Goal: Task Accomplishment & Management: Complete application form

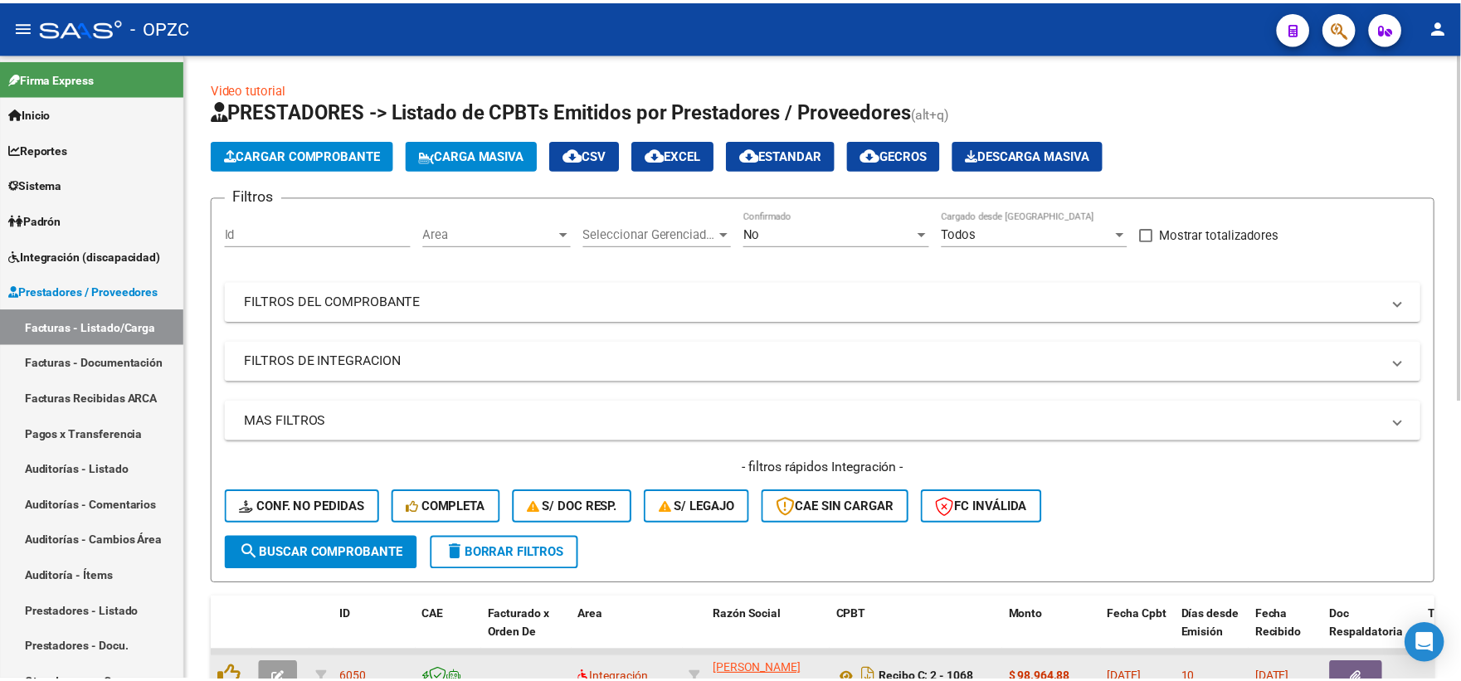
scroll to position [368, 0]
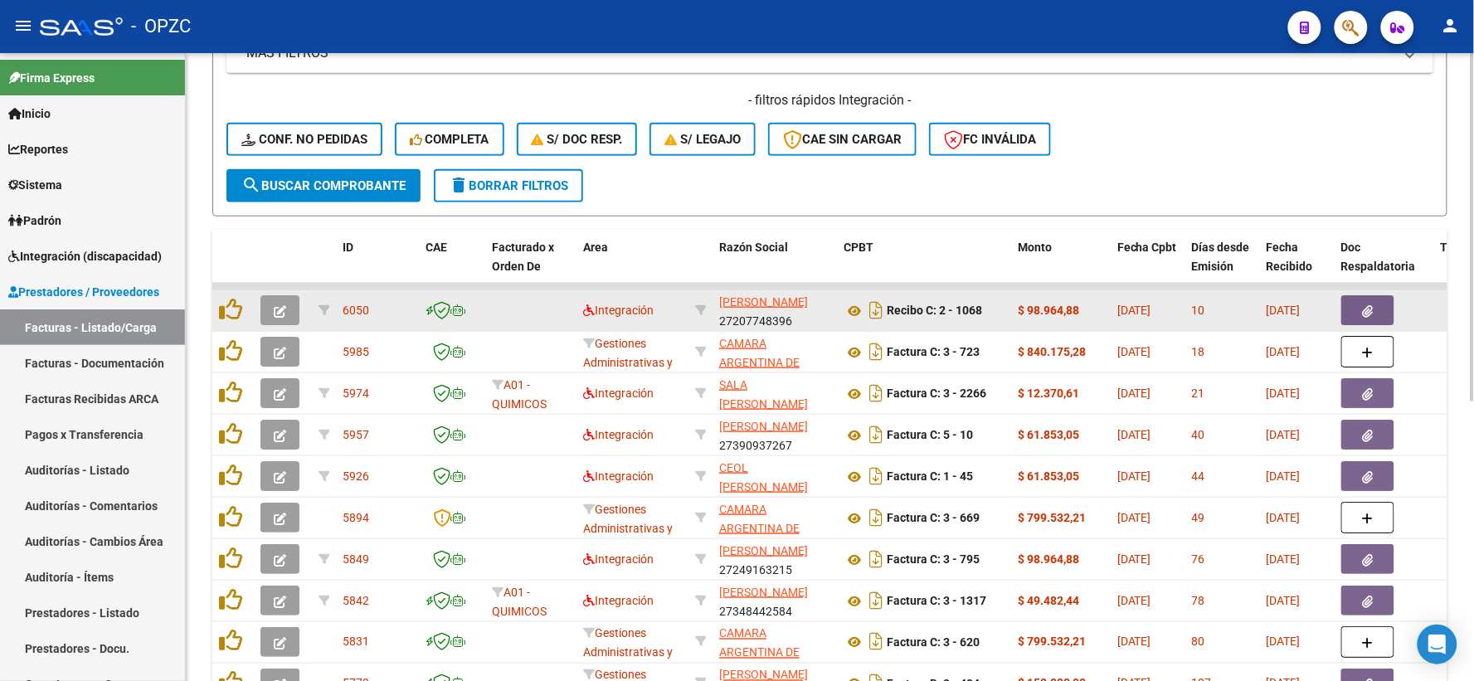
click at [274, 309] on icon "button" at bounding box center [280, 311] width 12 height 12
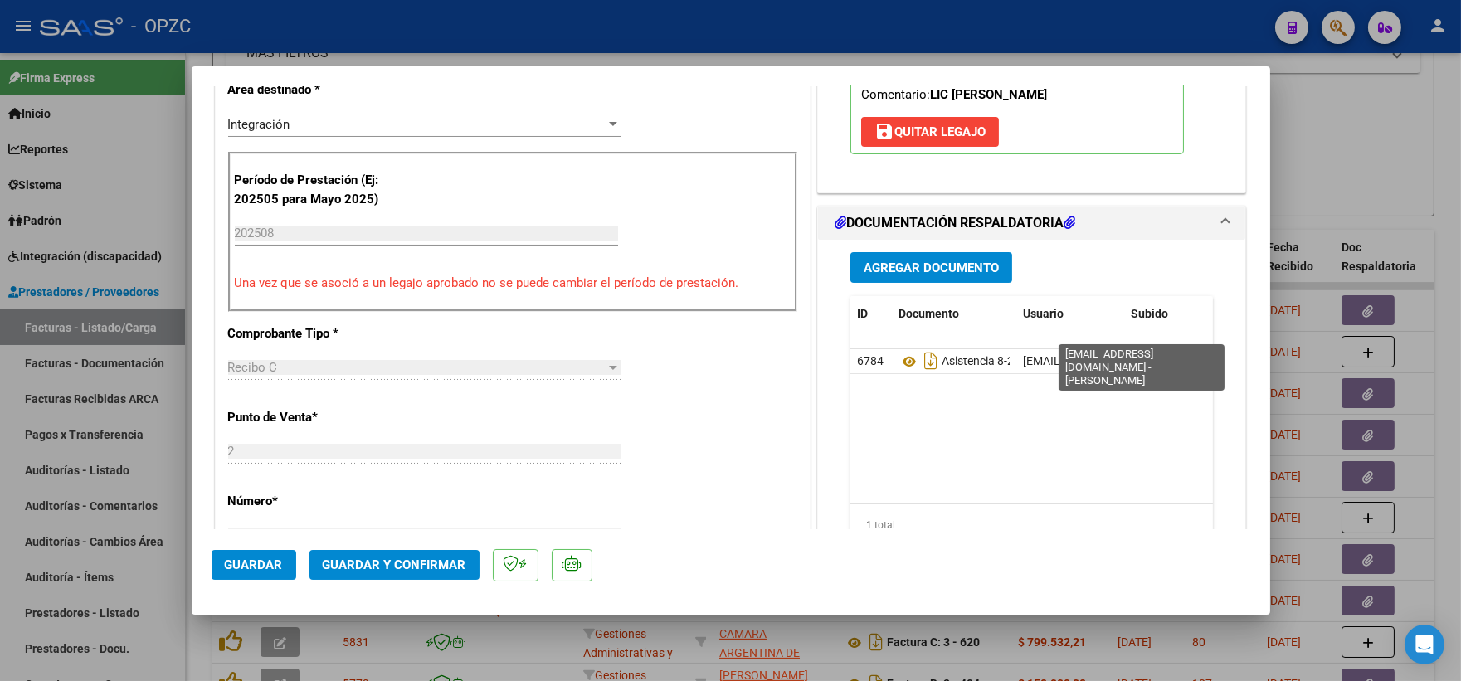
scroll to position [399, 0]
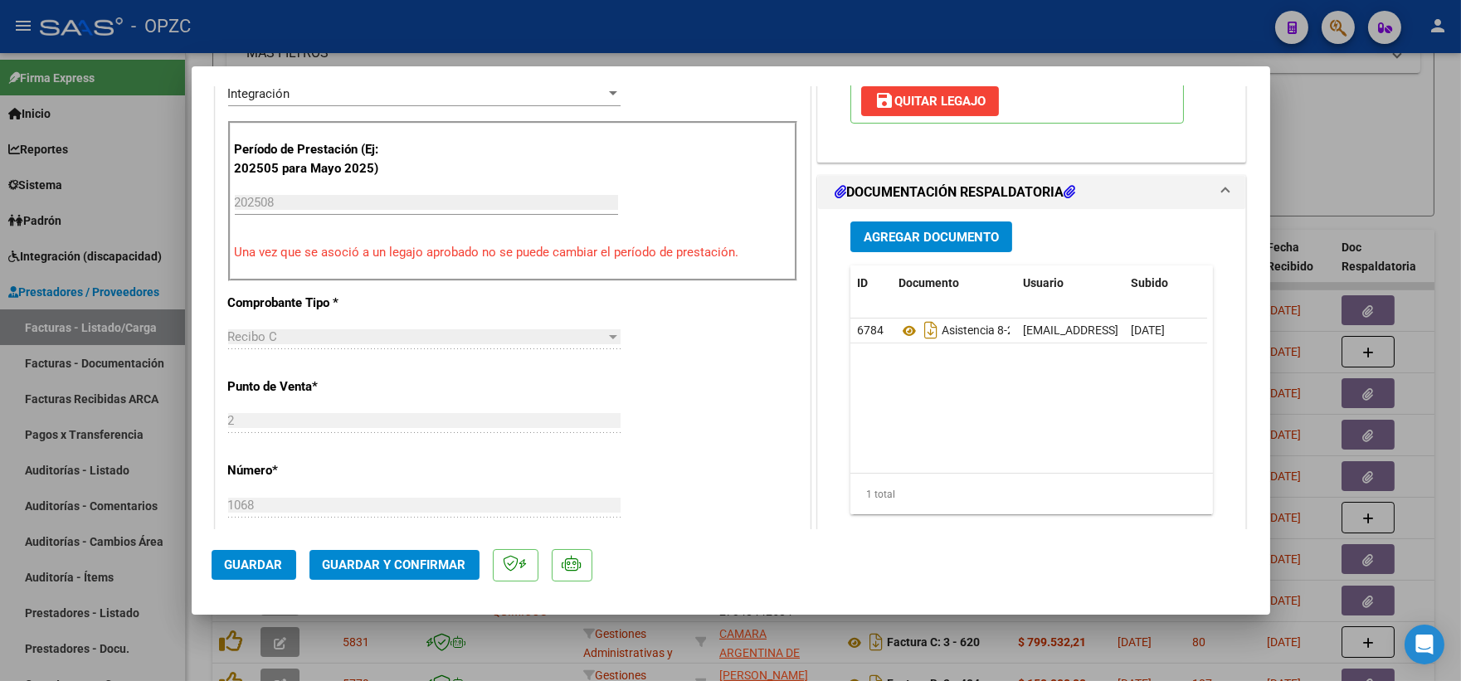
click at [1328, 151] on div at bounding box center [730, 340] width 1461 height 681
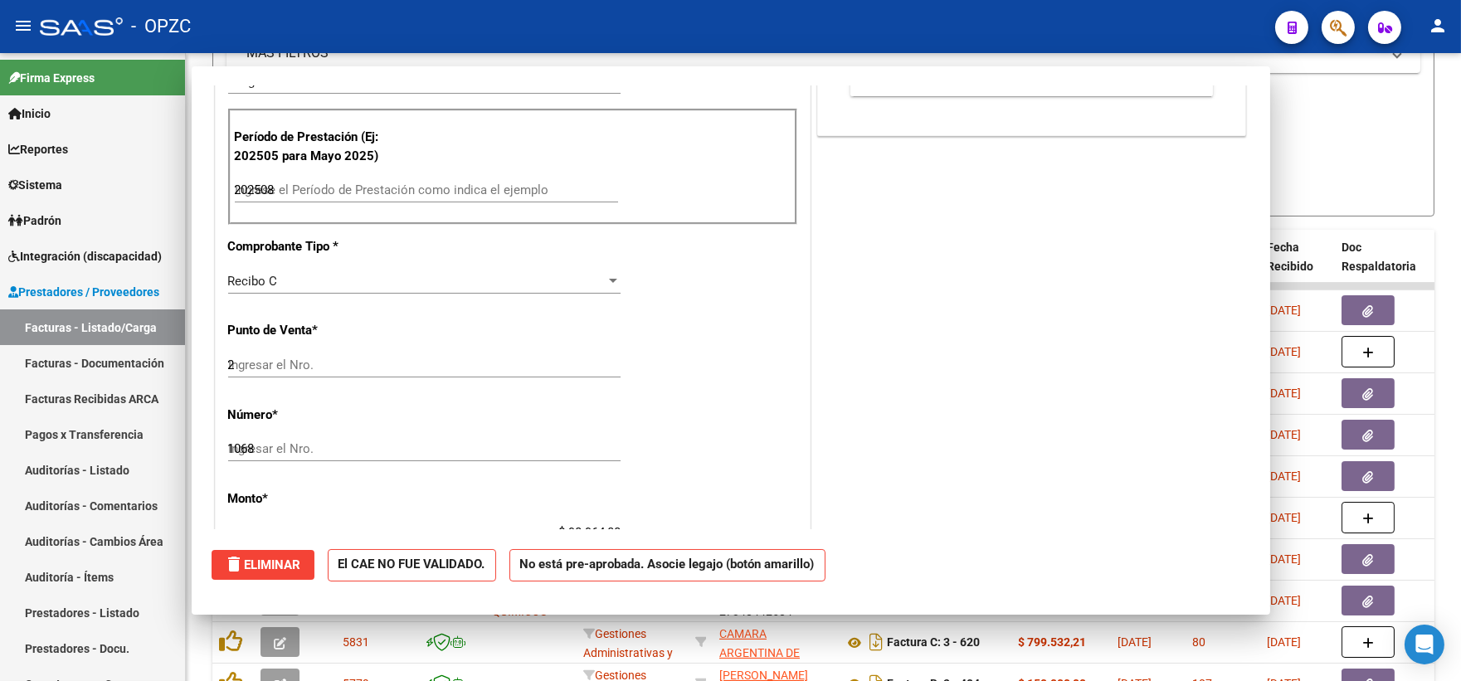
type input "$ 0,00"
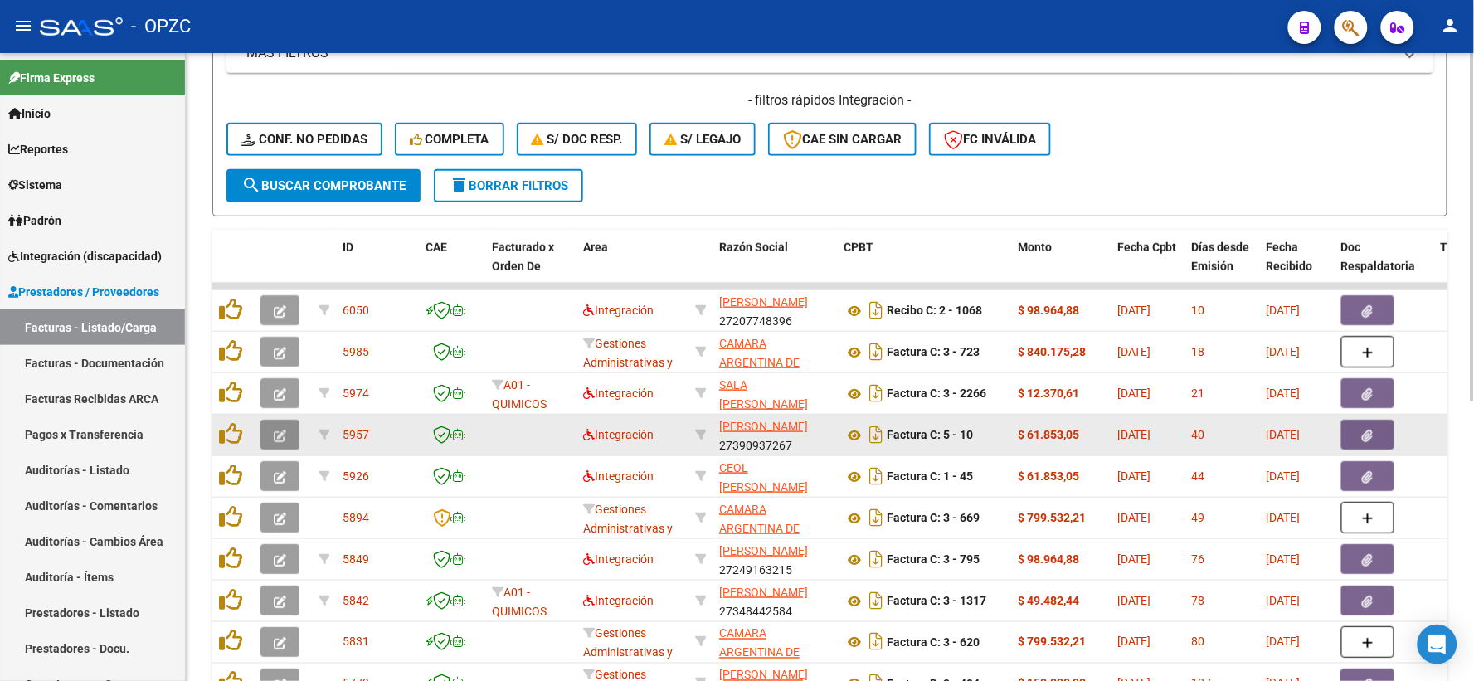
click at [291, 435] on button "button" at bounding box center [279, 435] width 39 height 30
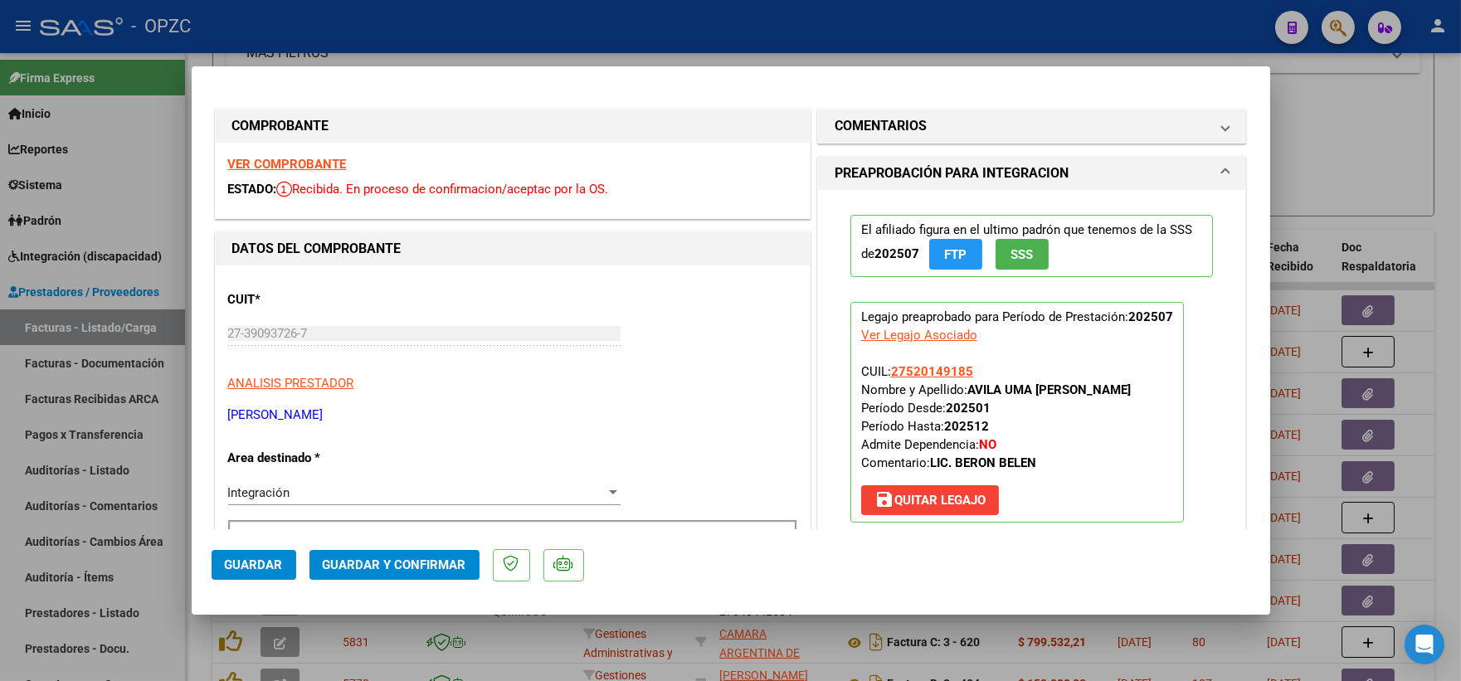
scroll to position [460, 0]
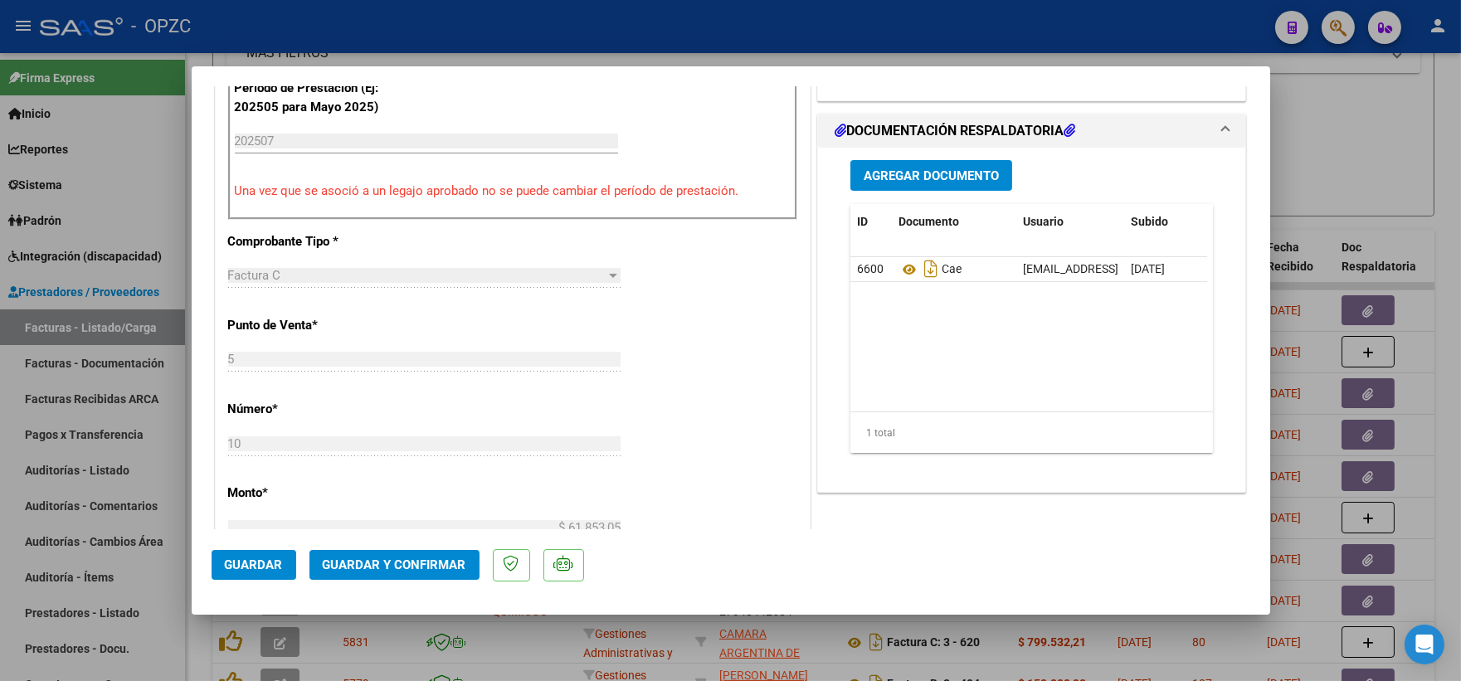
click at [1313, 156] on div at bounding box center [730, 340] width 1461 height 681
type input "$ 0,00"
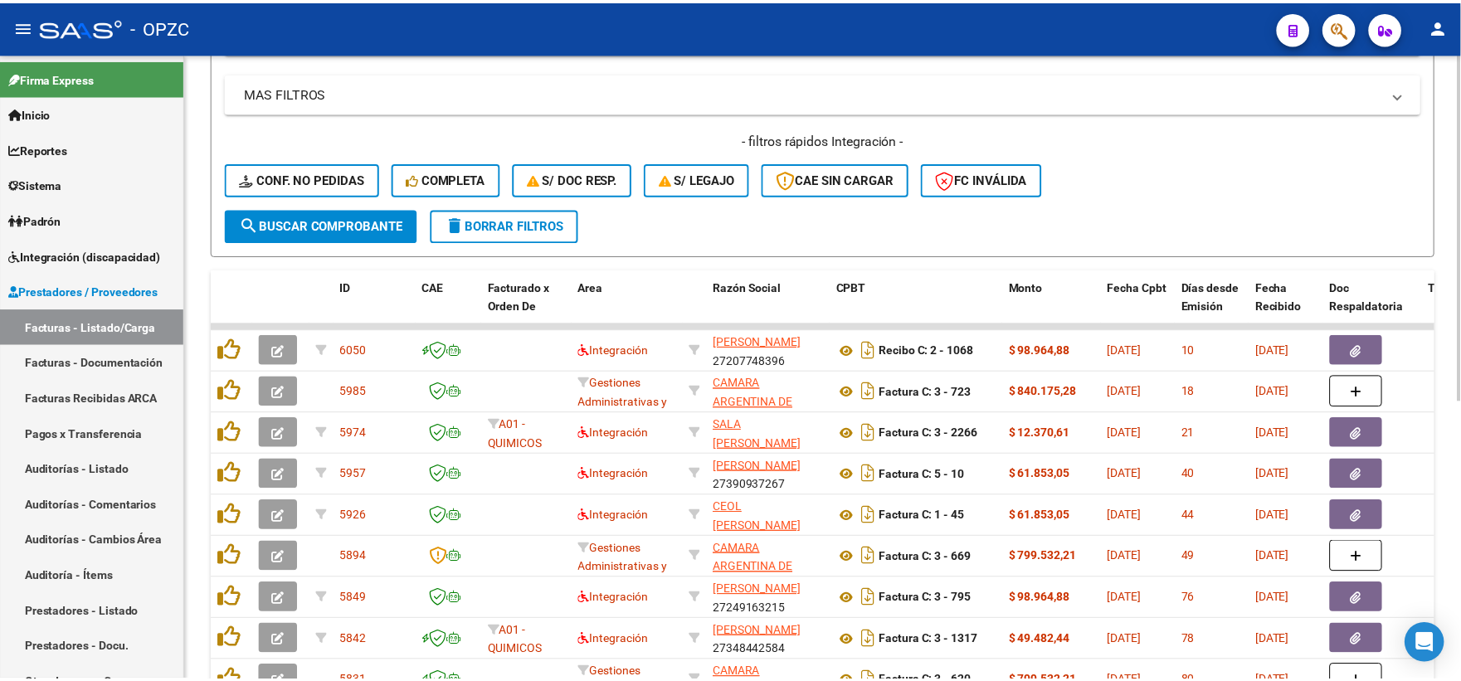
scroll to position [319, 0]
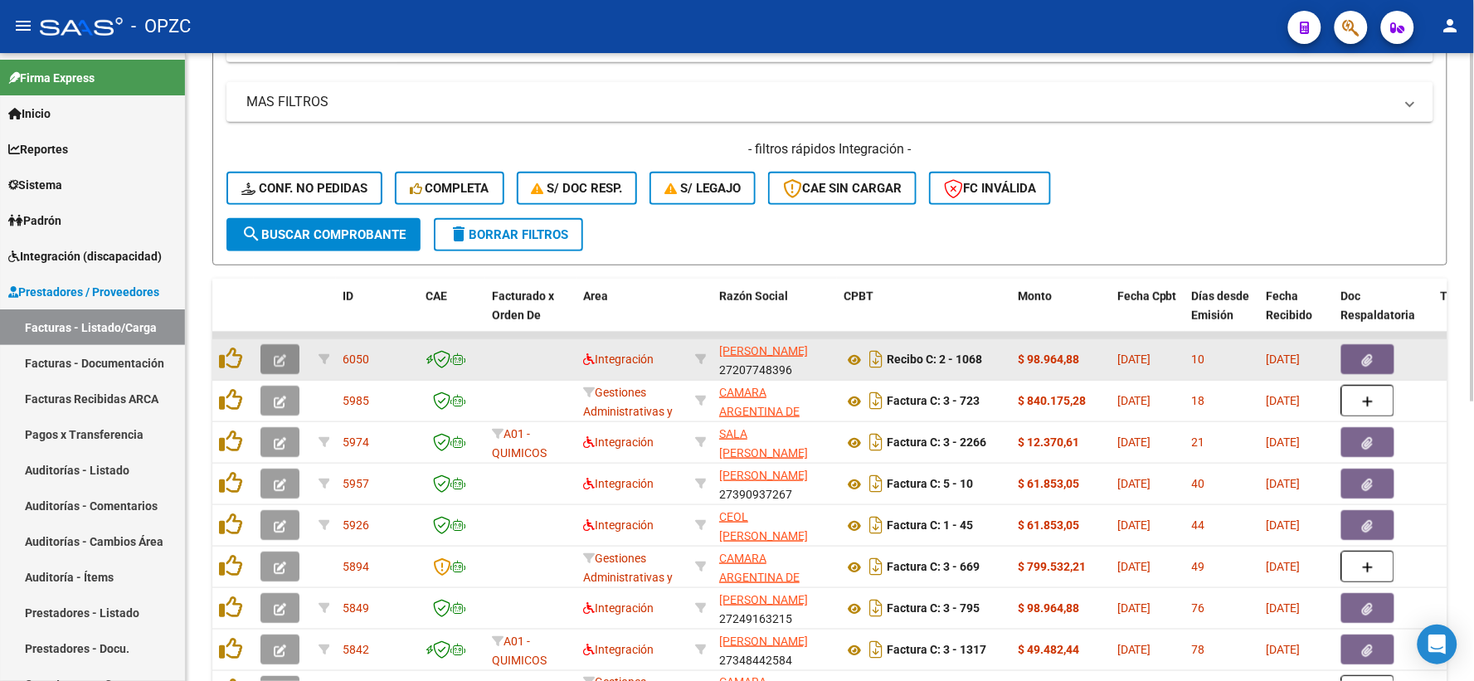
click at [283, 359] on icon "button" at bounding box center [280, 360] width 12 height 12
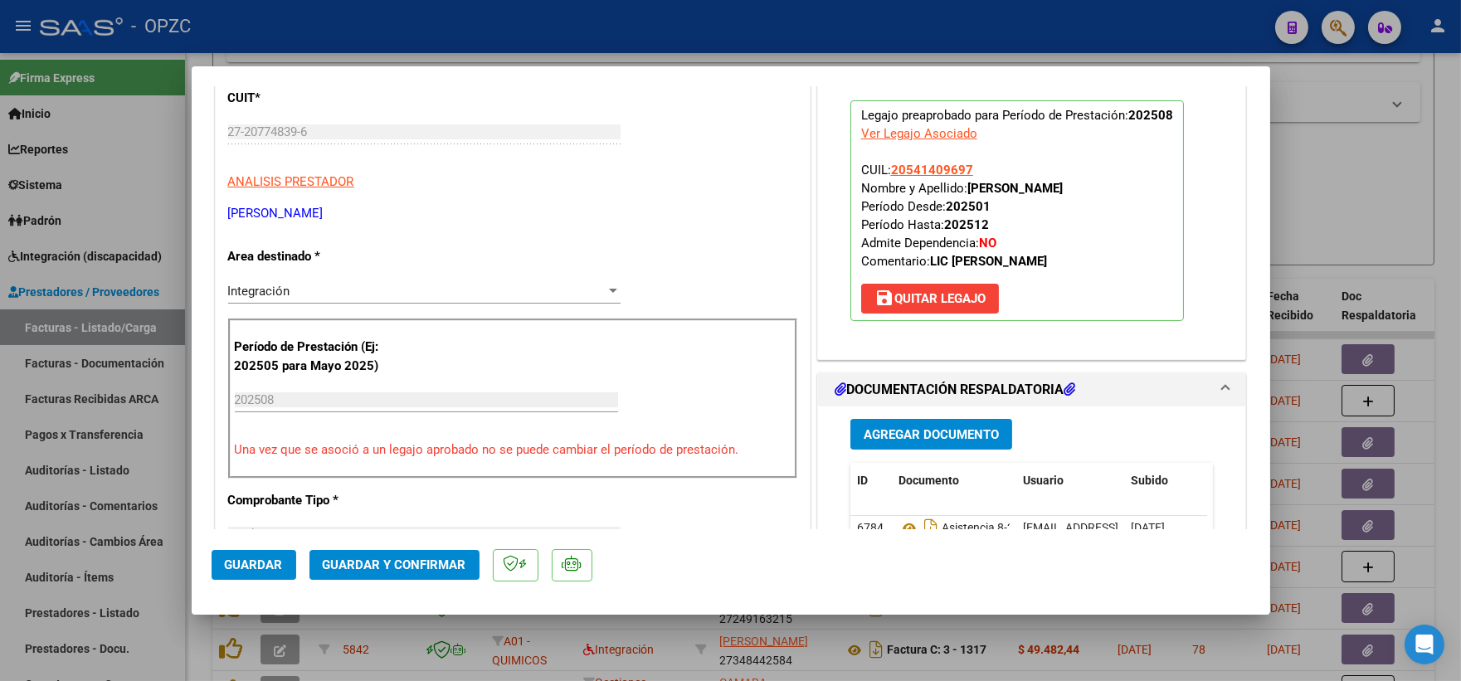
scroll to position [276, 0]
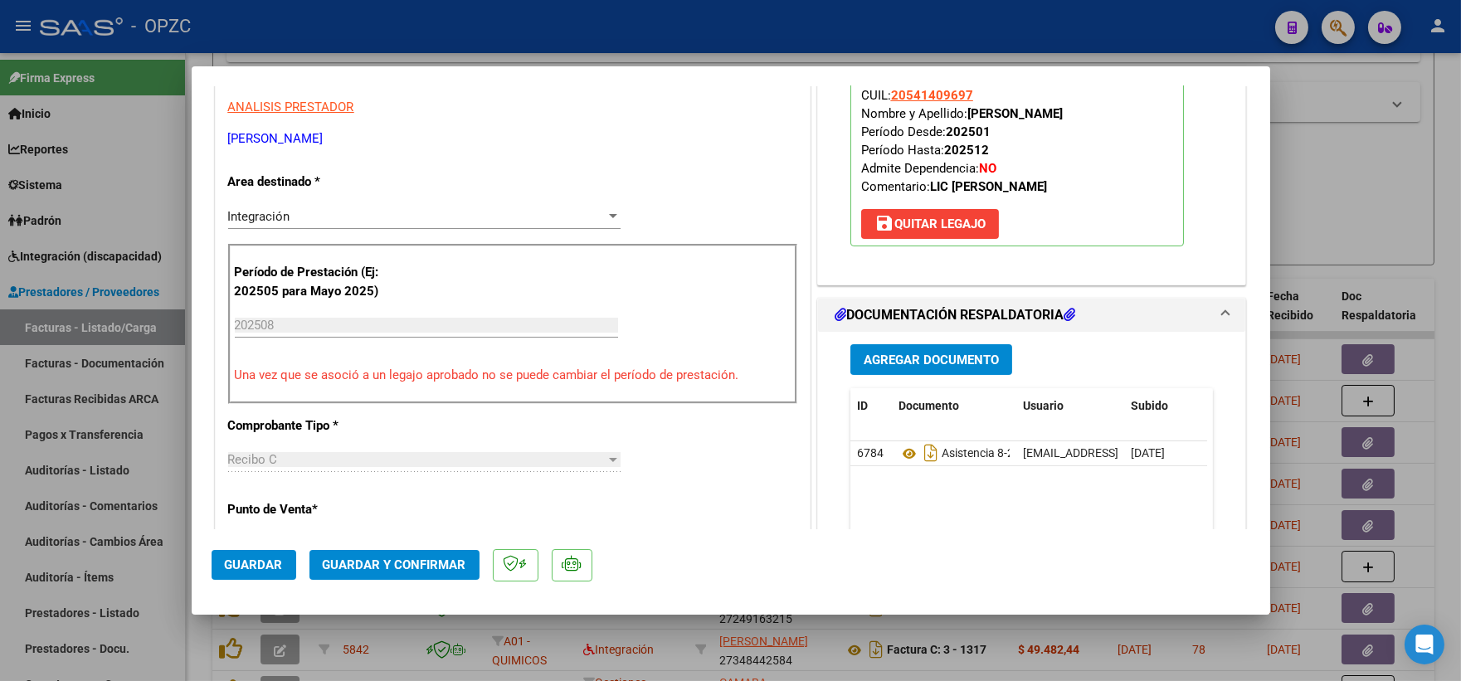
click at [1364, 178] on div at bounding box center [730, 340] width 1461 height 681
type input "$ 0,00"
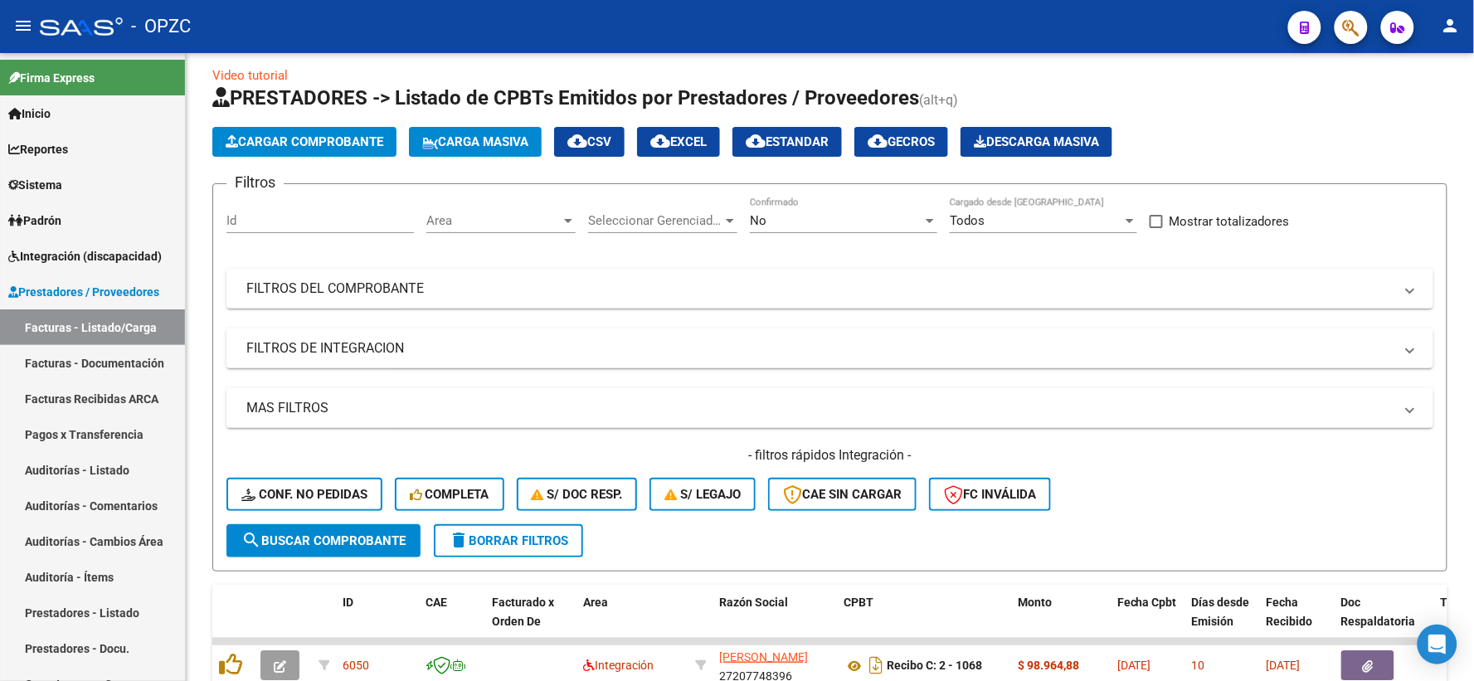
scroll to position [0, 0]
